Goal: Information Seeking & Learning: Understand process/instructions

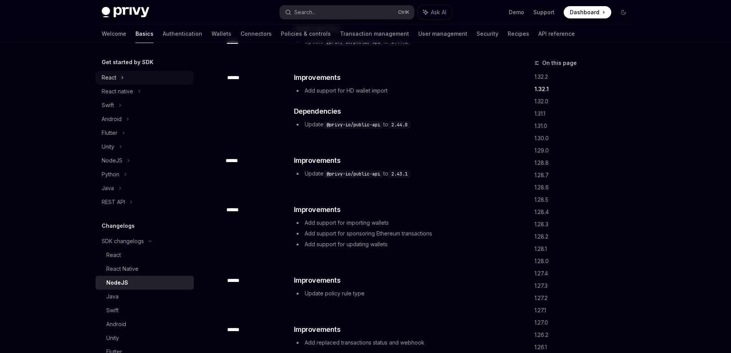
scroll to position [222, 0]
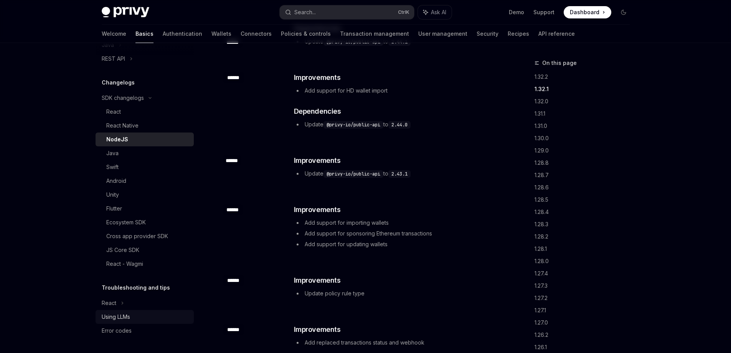
click at [157, 315] on div "Using LLMs" at bounding box center [146, 316] width 88 height 9
type textarea "*"
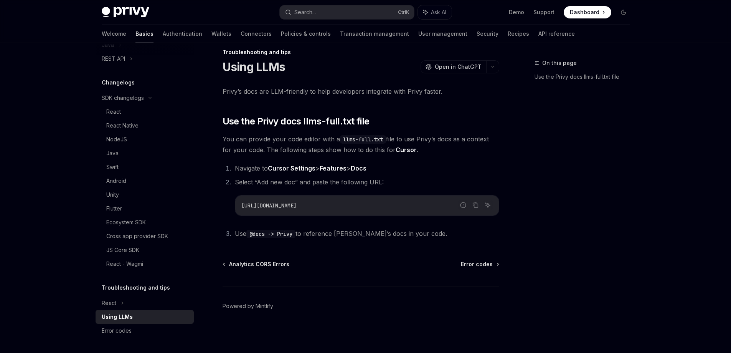
scroll to position [11, 0]
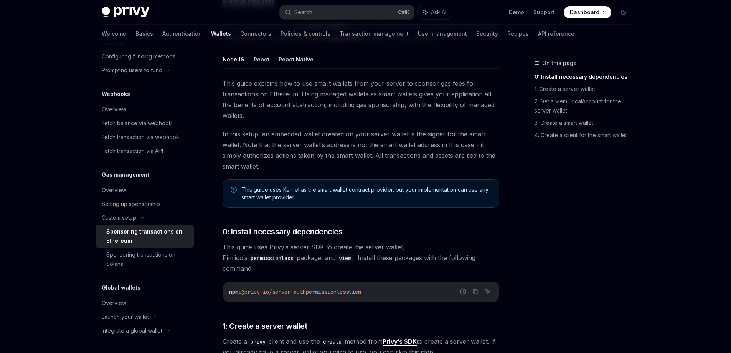
scroll to position [77, 0]
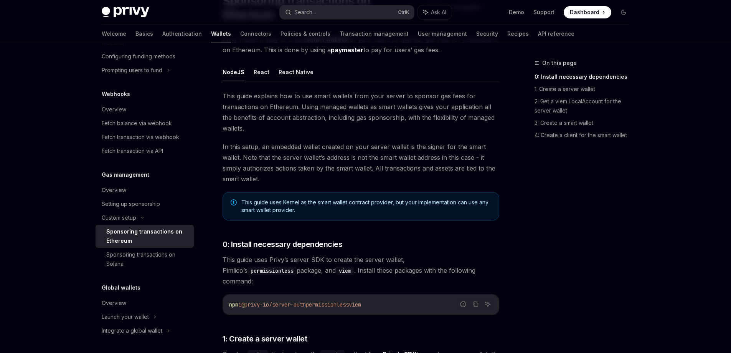
click at [397, 122] on span "This guide explains how to use smart wallets from your server to sponsor gas fe…" at bounding box center [361, 112] width 277 height 43
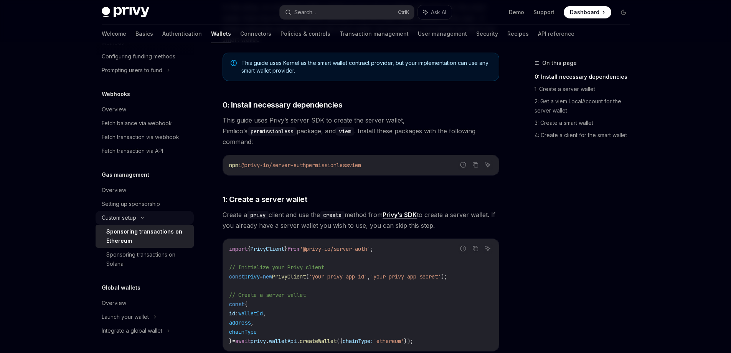
scroll to position [230, 0]
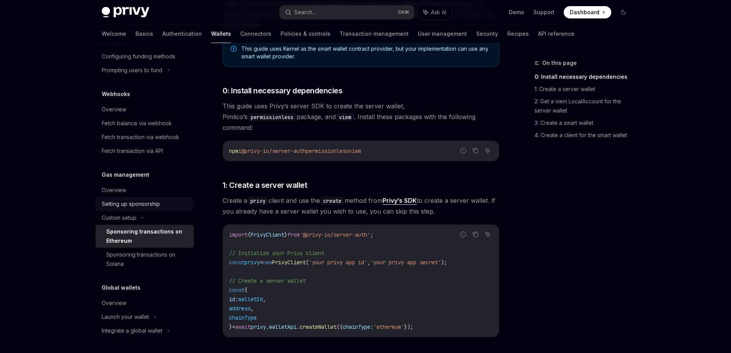
click at [146, 207] on div "Setting up sponsorship" at bounding box center [131, 203] width 58 height 9
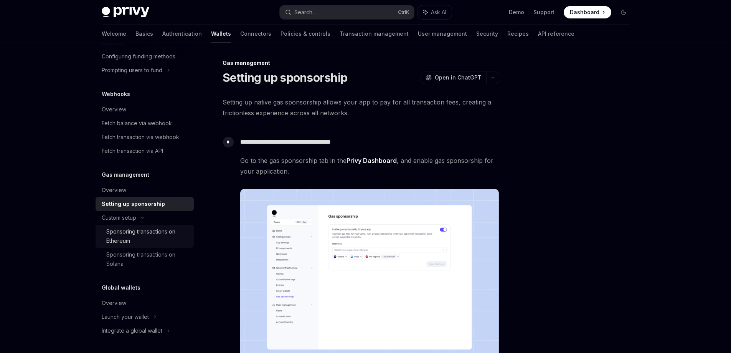
click at [141, 237] on div "Sponsoring transactions on Ethereum" at bounding box center [147, 236] width 83 height 18
type textarea "*"
